Goal: Task Accomplishment & Management: Use online tool/utility

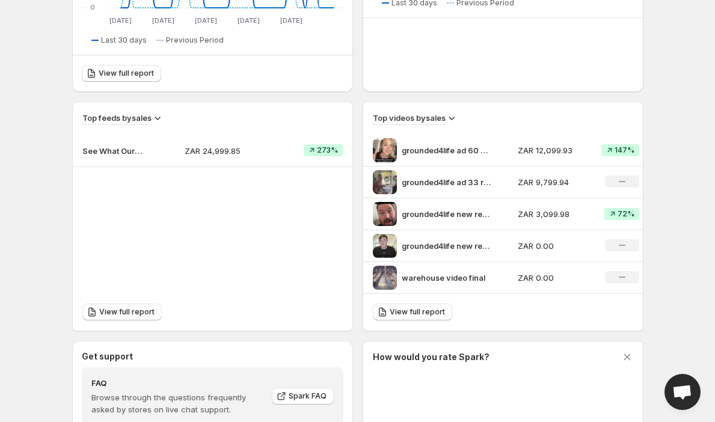
scroll to position [371, 0]
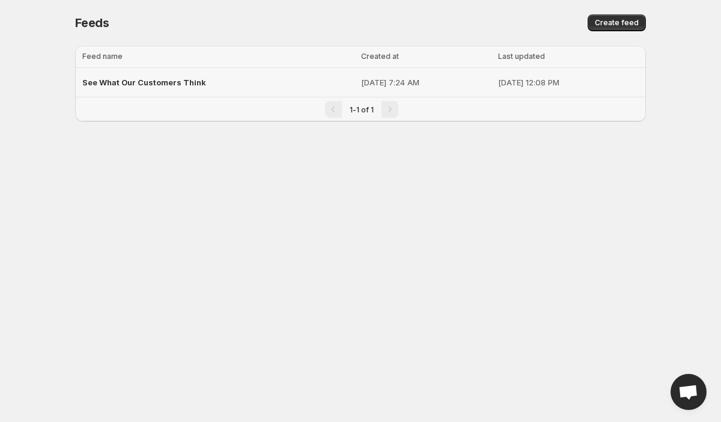
click at [191, 77] on div "See What Our Customers Think" at bounding box center [218, 83] width 272 height 22
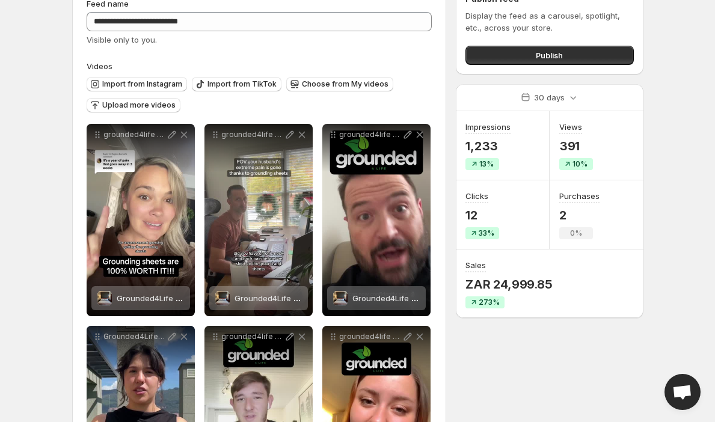
scroll to position [78, 0]
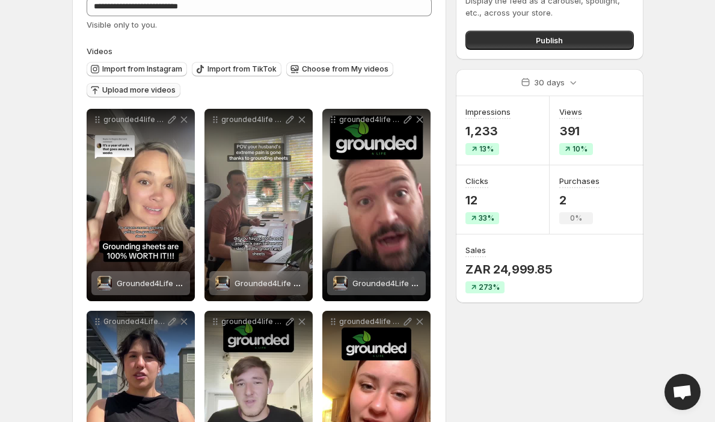
click at [99, 94] on icon "button" at bounding box center [95, 90] width 12 height 12
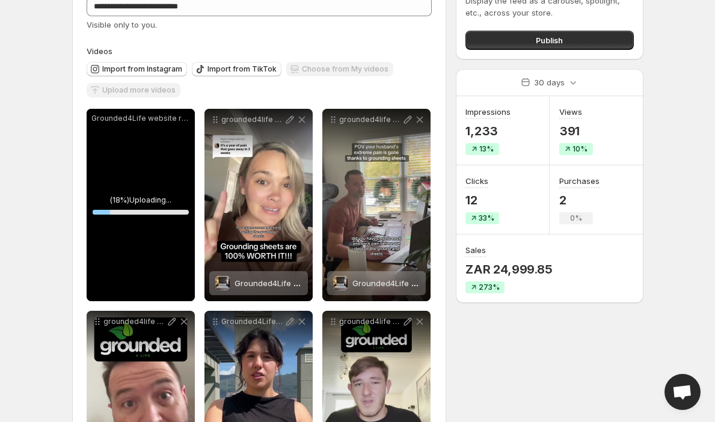
scroll to position [162, 0]
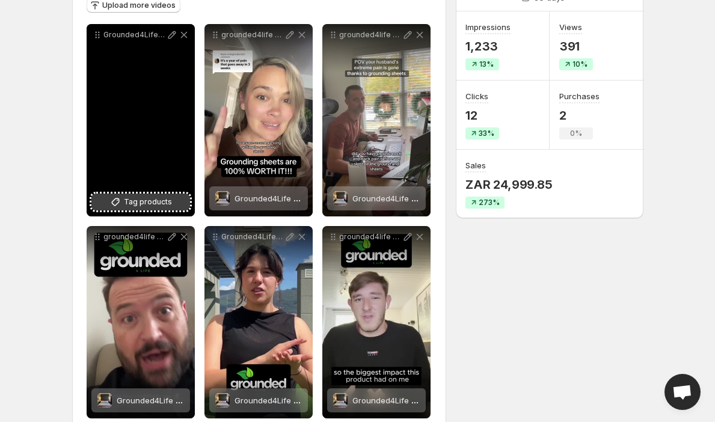
click at [135, 202] on span "Tag products" at bounding box center [148, 202] width 48 height 12
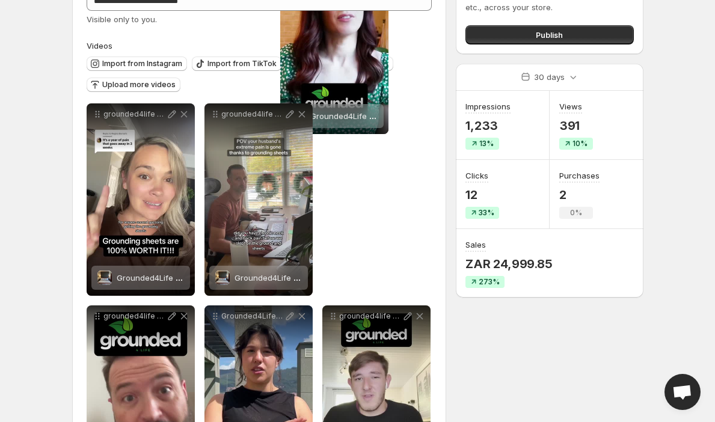
scroll to position [0, 0]
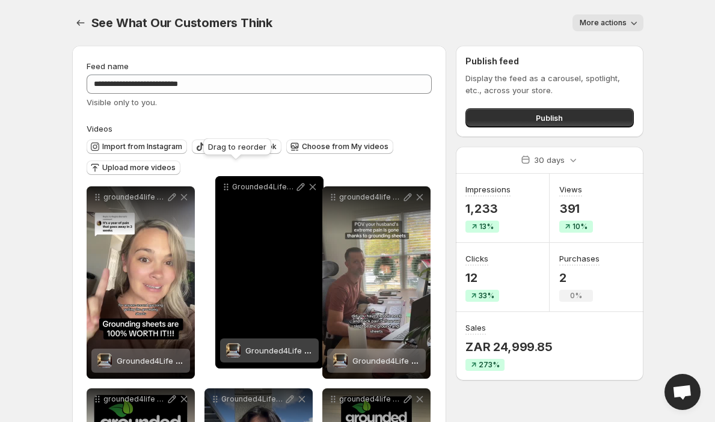
drag, startPoint x: 97, startPoint y: 35, endPoint x: 226, endPoint y: 186, distance: 198.3
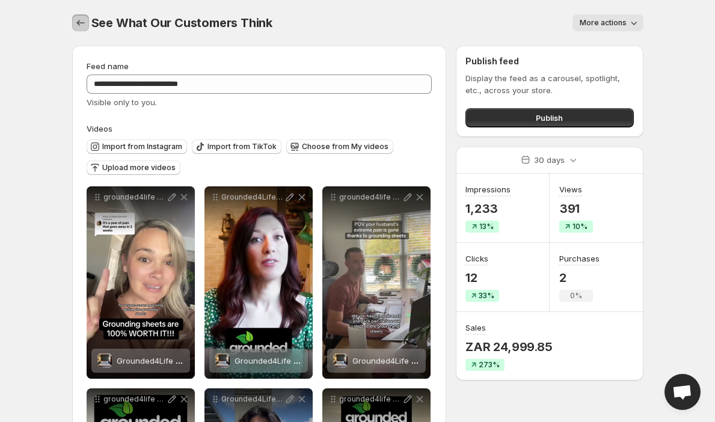
click at [78, 23] on icon "Settings" at bounding box center [81, 23] width 12 height 12
